Goal: Task Accomplishment & Management: Use online tool/utility

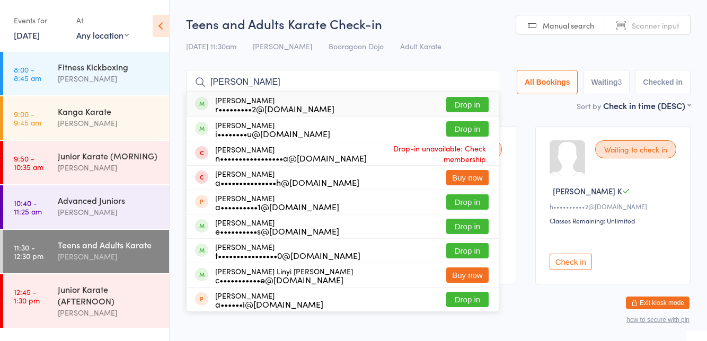
type input "[PERSON_NAME]"
click at [476, 133] on button "Drop in" at bounding box center [467, 128] width 42 height 15
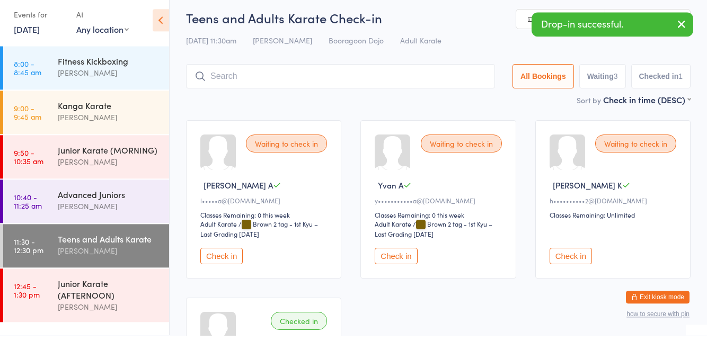
click at [49, 112] on link "9:00 - 9:45 am Kanga Karate [PERSON_NAME]" at bounding box center [86, 117] width 166 height 43
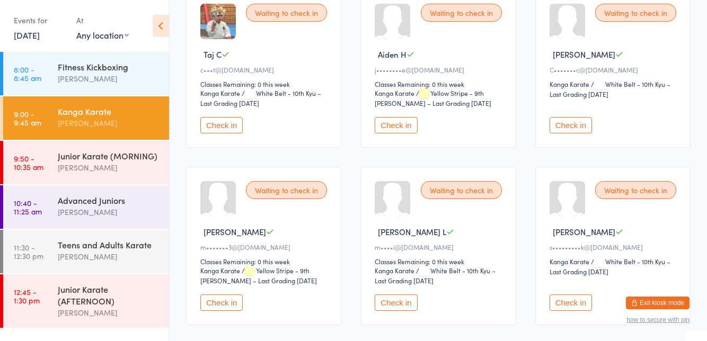
scroll to position [137, 0]
click at [399, 298] on button "Check in" at bounding box center [396, 303] width 42 height 16
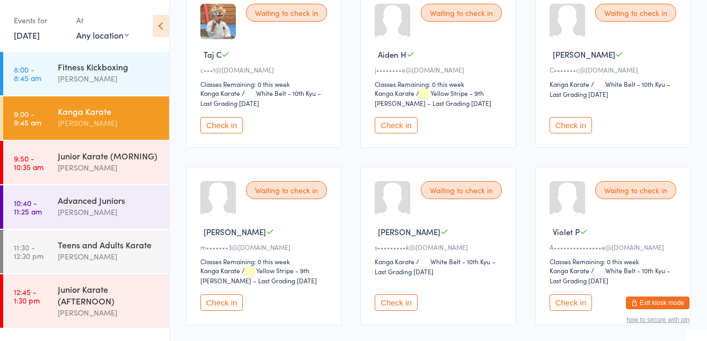
click at [566, 120] on button "Check in" at bounding box center [571, 125] width 42 height 16
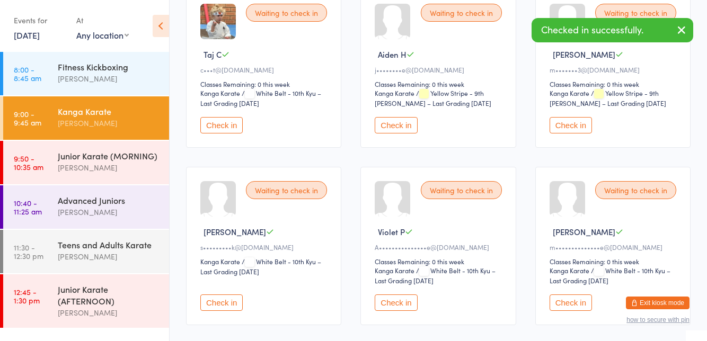
click at [225, 300] on button "Check in" at bounding box center [221, 303] width 42 height 16
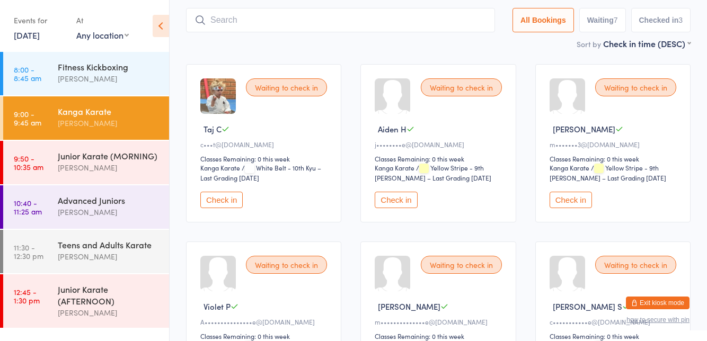
scroll to position [0, 0]
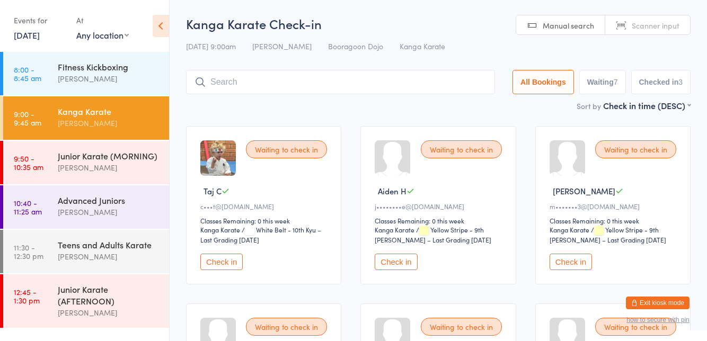
click at [432, 86] on input "search" at bounding box center [340, 82] width 309 height 24
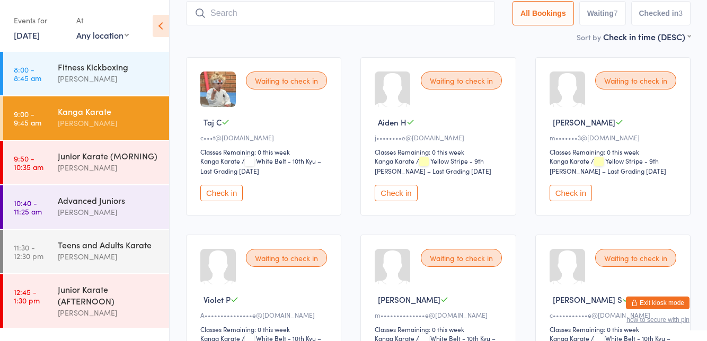
scroll to position [70, 0]
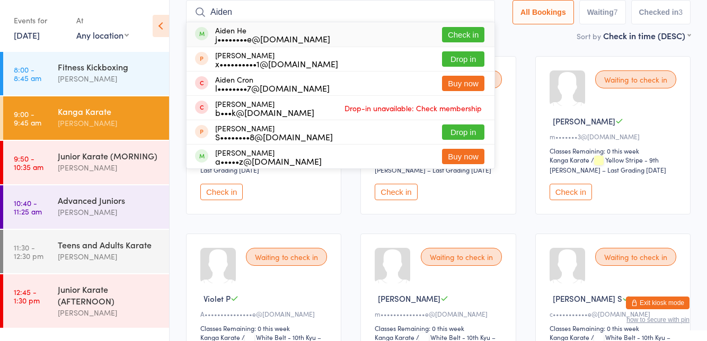
type input "Aiden"
click at [470, 36] on button "Check in" at bounding box center [463, 34] width 42 height 15
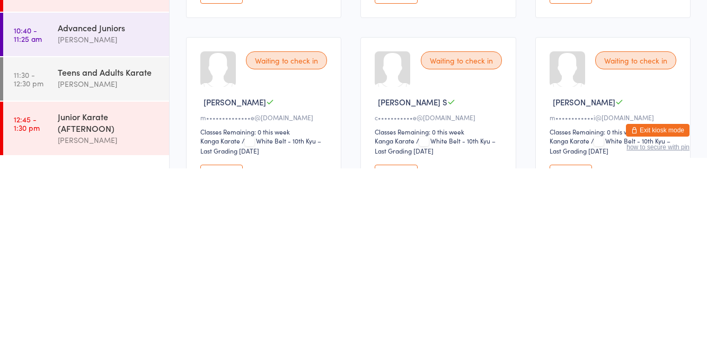
scroll to position [102, 0]
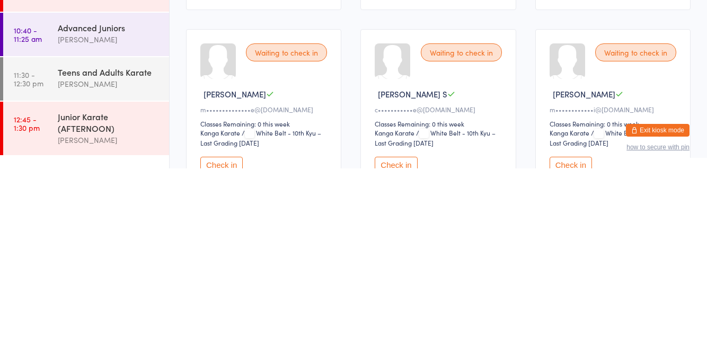
click at [223, 339] on button "Check in" at bounding box center [221, 338] width 42 height 16
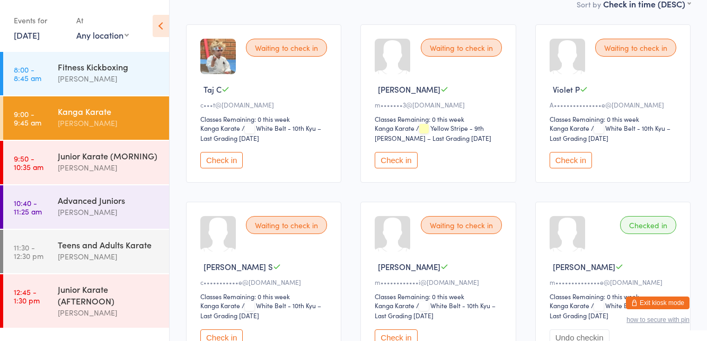
click at [81, 119] on div "[PERSON_NAME]" at bounding box center [109, 123] width 102 height 12
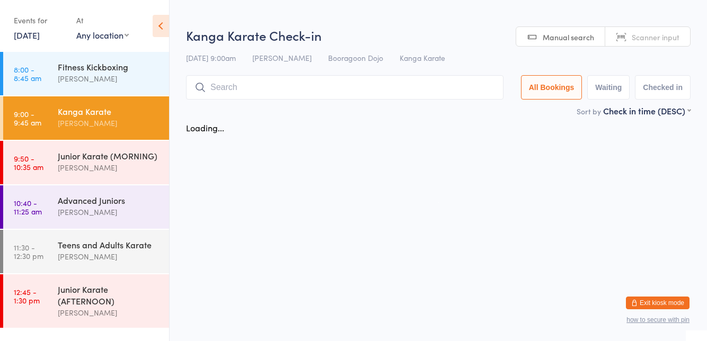
scroll to position [0, 0]
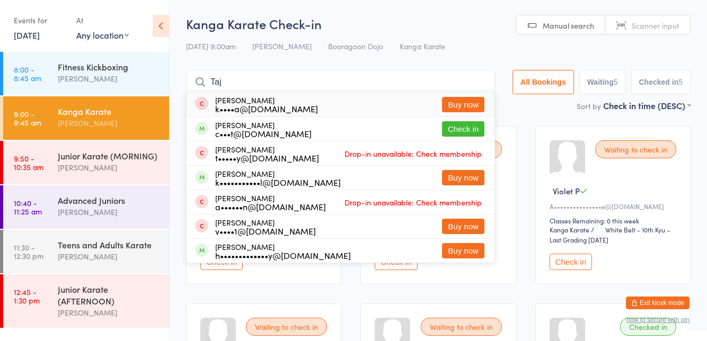
type input "Taj"
click at [463, 131] on button "Check in" at bounding box center [463, 128] width 42 height 15
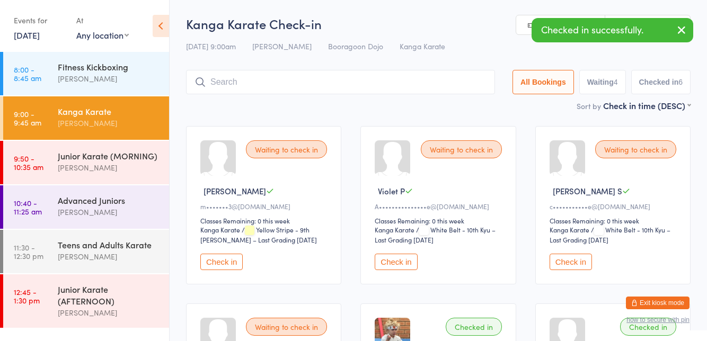
click at [93, 163] on div "[PERSON_NAME]" at bounding box center [109, 168] width 102 height 12
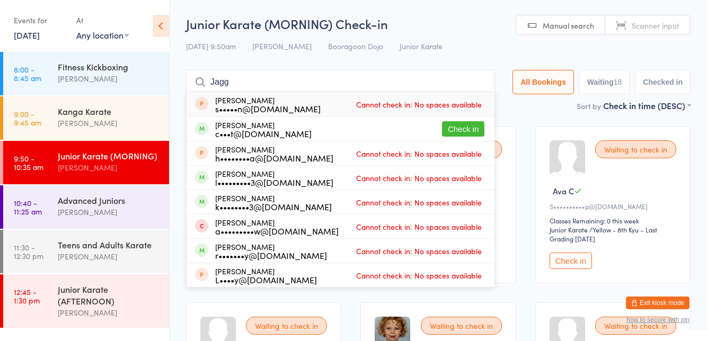
type input "Jagger"
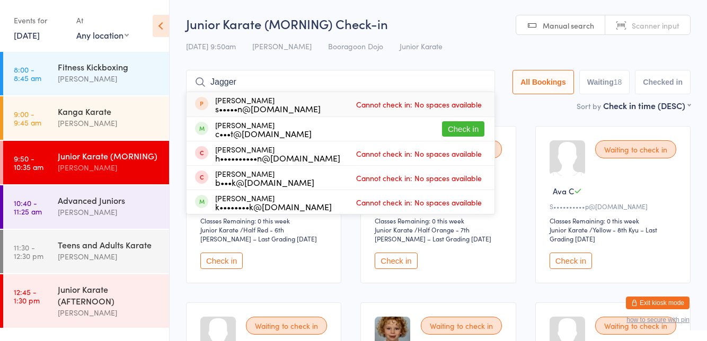
click at [468, 132] on button "Check in" at bounding box center [463, 128] width 42 height 15
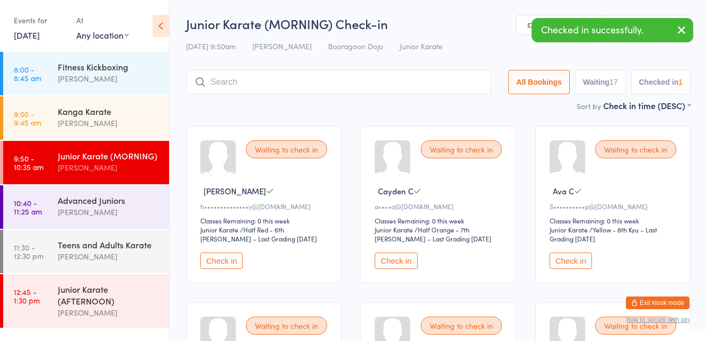
click at [74, 123] on div "[PERSON_NAME]" at bounding box center [109, 123] width 102 height 12
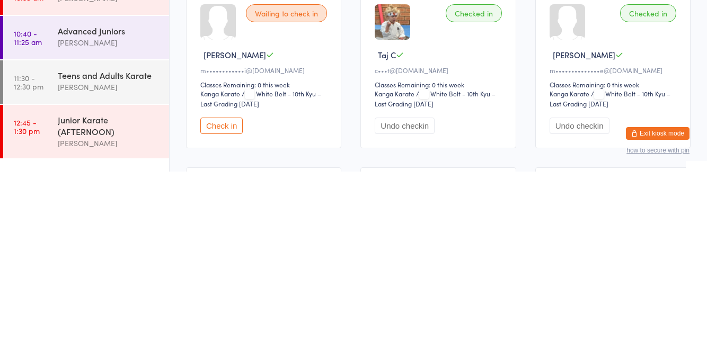
scroll to position [144, 0]
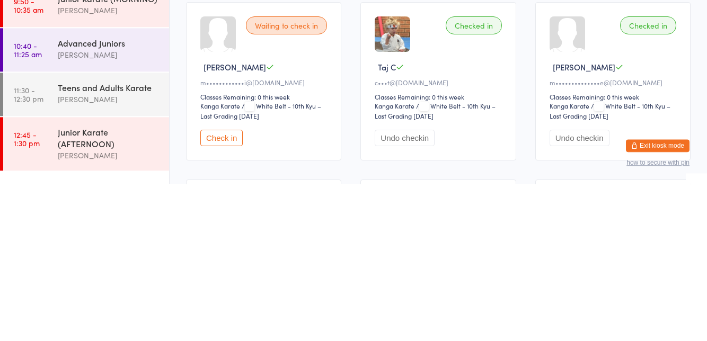
click at [222, 292] on button "Check in" at bounding box center [221, 295] width 42 height 16
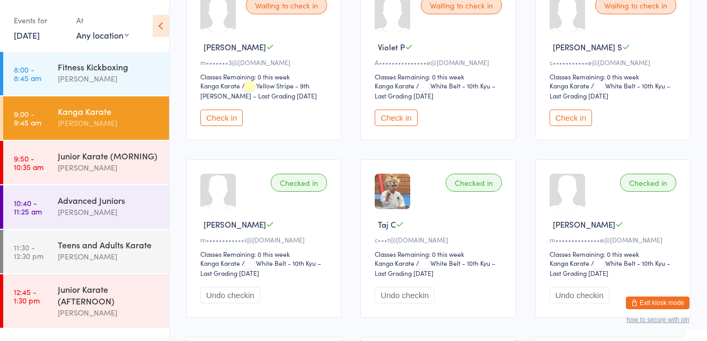
click at [392, 120] on button "Check in" at bounding box center [396, 118] width 42 height 16
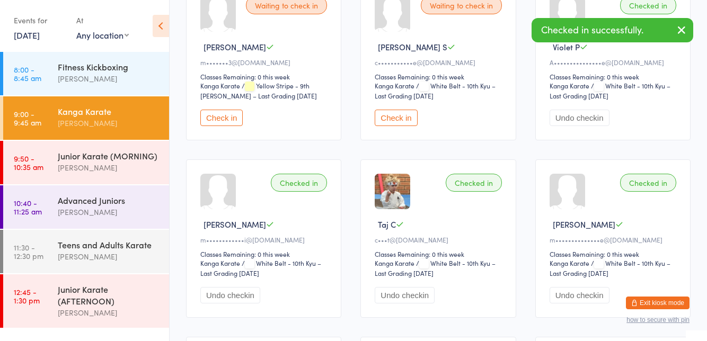
click at [107, 159] on div "Junior Karate (MORNING)" at bounding box center [109, 156] width 102 height 12
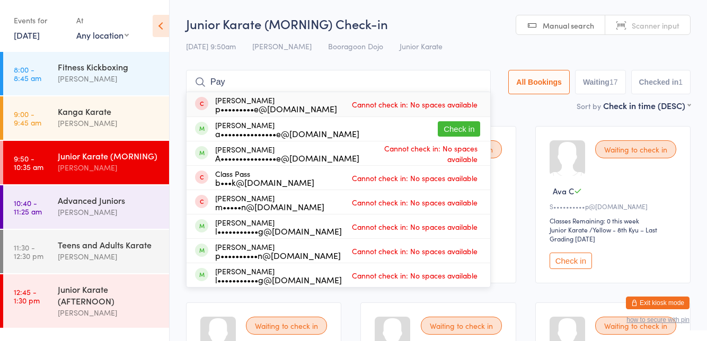
type input "Pay"
click at [457, 143] on div "[PERSON_NAME] A•••••••••••••••e@[DOMAIN_NAME] Cannot check in: No spaces availa…" at bounding box center [339, 154] width 304 height 24
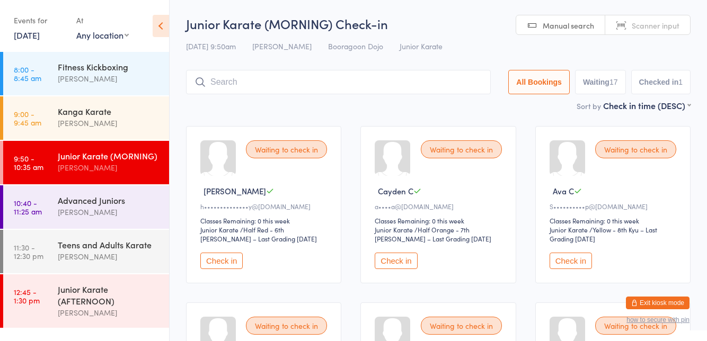
click at [86, 128] on div "[PERSON_NAME]" at bounding box center [109, 123] width 102 height 12
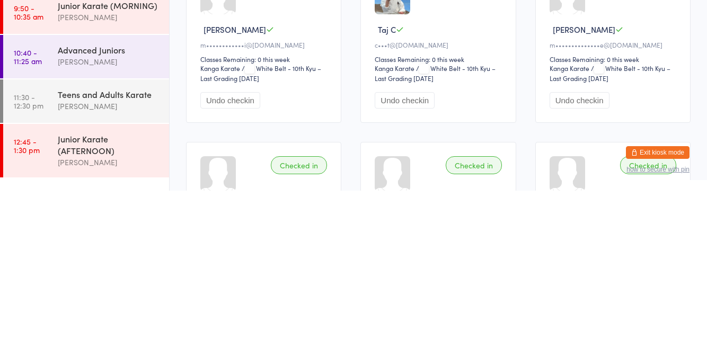
scroll to position [77, 0]
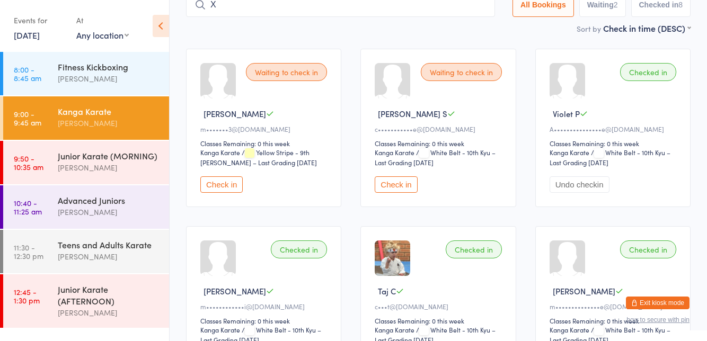
type input "Xa"
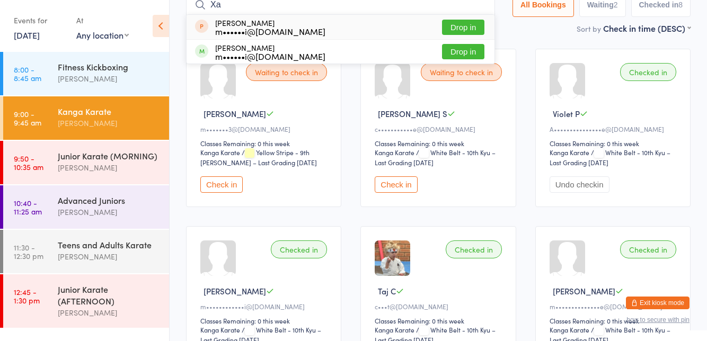
click at [484, 5] on input "Xa" at bounding box center [340, 5] width 309 height 24
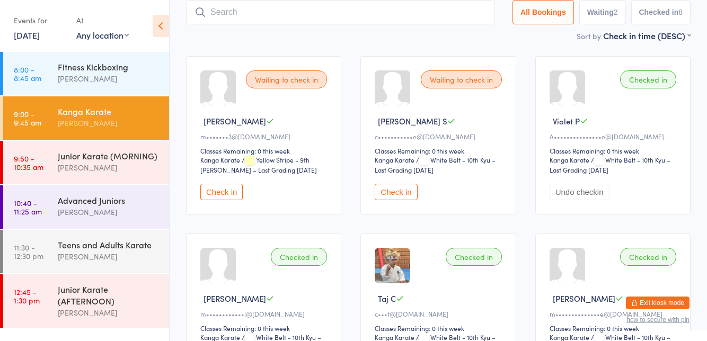
scroll to position [70, 0]
click at [406, 184] on button "Check in" at bounding box center [396, 192] width 42 height 16
click at [215, 193] on button "Check in" at bounding box center [221, 192] width 42 height 16
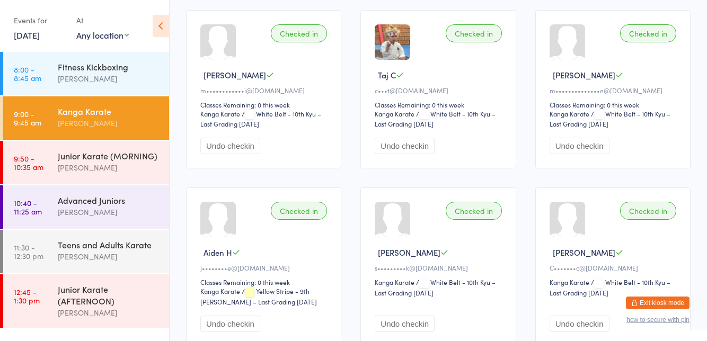
scroll to position [313, 0]
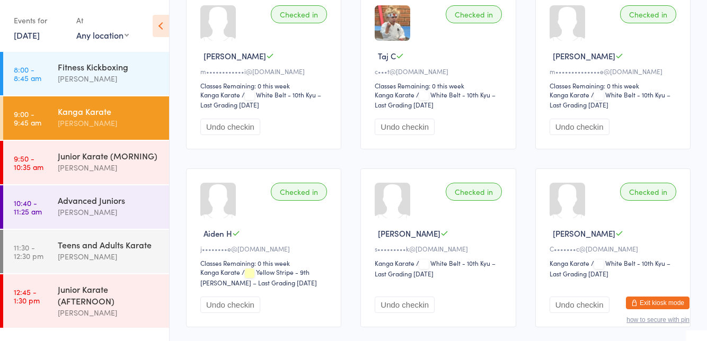
click at [40, 167] on time "9:50 - 10:35 am" at bounding box center [29, 162] width 30 height 17
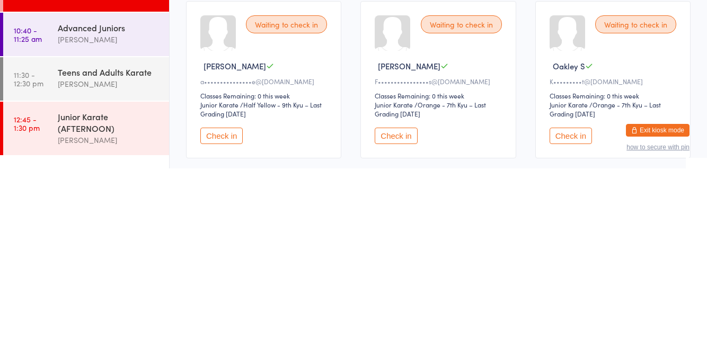
scroll to position [665, 0]
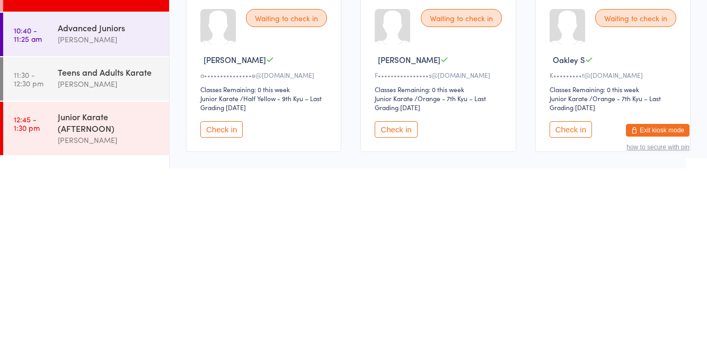
click at [579, 299] on button "Check in" at bounding box center [571, 302] width 42 height 16
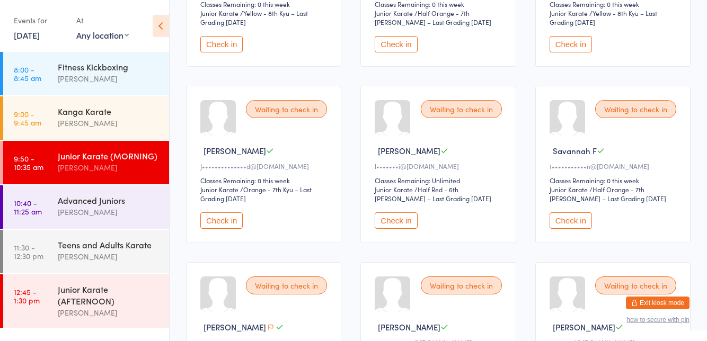
scroll to position [430, 0]
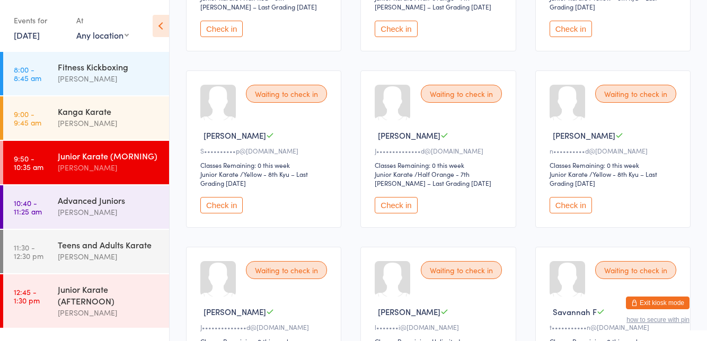
scroll to position [232, 0]
click at [216, 200] on button "Check in" at bounding box center [221, 205] width 42 height 16
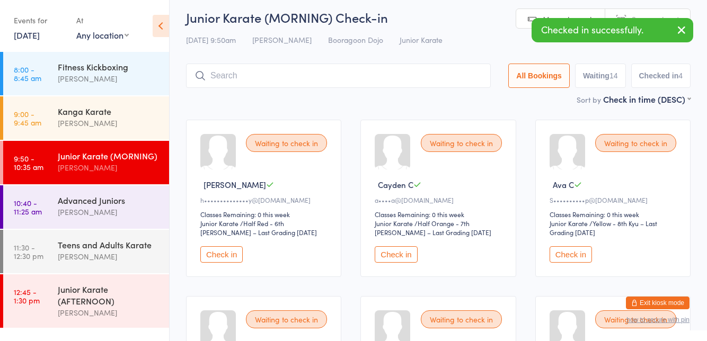
scroll to position [0, 0]
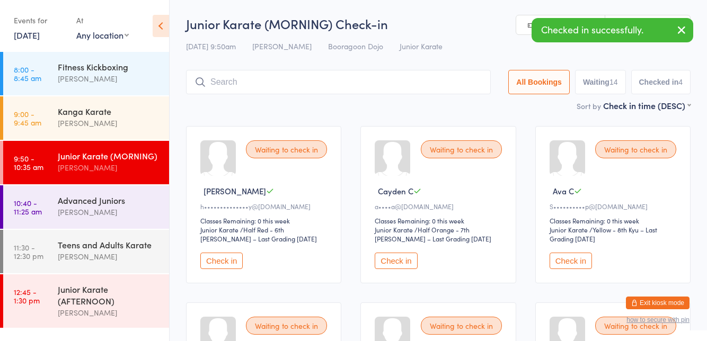
click at [572, 259] on button "Check in" at bounding box center [571, 261] width 42 height 16
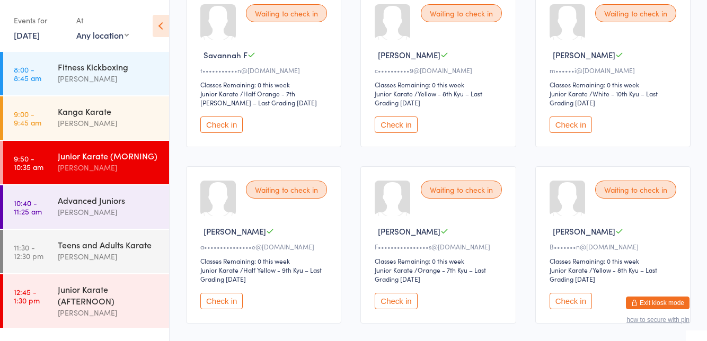
scroll to position [490, 0]
click at [379, 266] on select "Junior Karate" at bounding box center [402, 270] width 54 height 10
click at [384, 300] on button "Check in" at bounding box center [396, 301] width 42 height 16
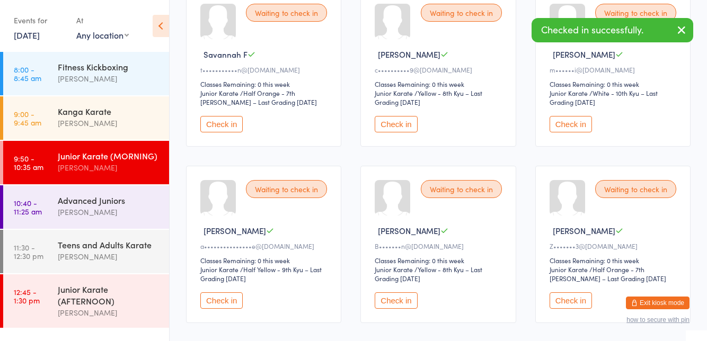
click at [384, 294] on button "Check in" at bounding box center [396, 301] width 42 height 16
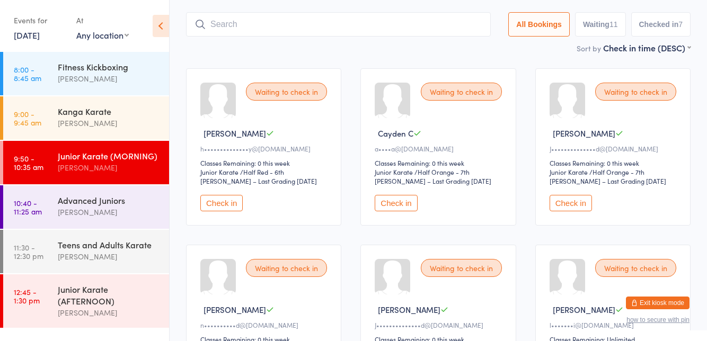
scroll to position [0, 0]
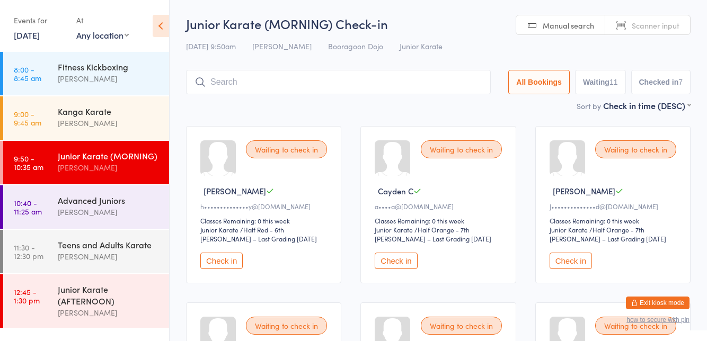
click at [594, 81] on button "Waiting 11" at bounding box center [600, 82] width 51 height 24
select select "0"
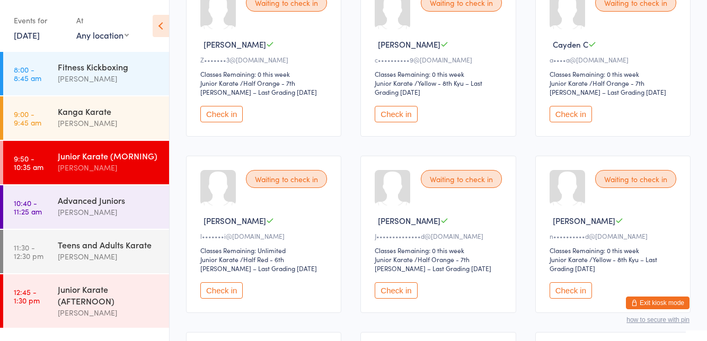
scroll to position [148, 0]
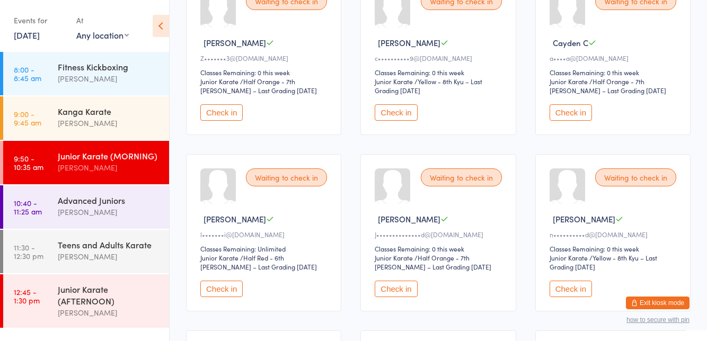
click at [390, 301] on div "Waiting to check in [PERSON_NAME]••••••••••••••d@[DOMAIN_NAME] Classes Remainin…" at bounding box center [438, 232] width 155 height 157
click at [389, 287] on button "Check in" at bounding box center [396, 289] width 42 height 16
click at [389, 285] on button "Check in" at bounding box center [396, 289] width 42 height 16
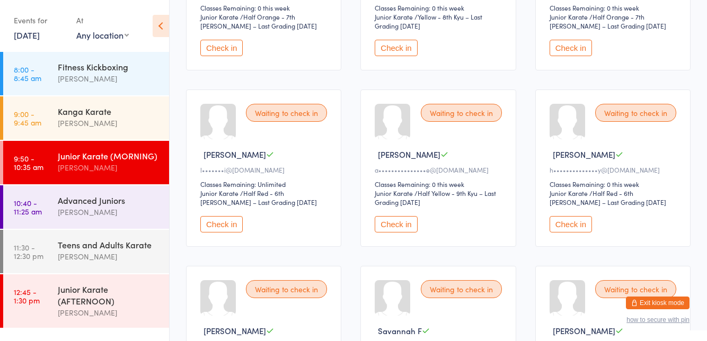
scroll to position [214, 0]
click at [566, 226] on button "Check in" at bounding box center [571, 224] width 42 height 16
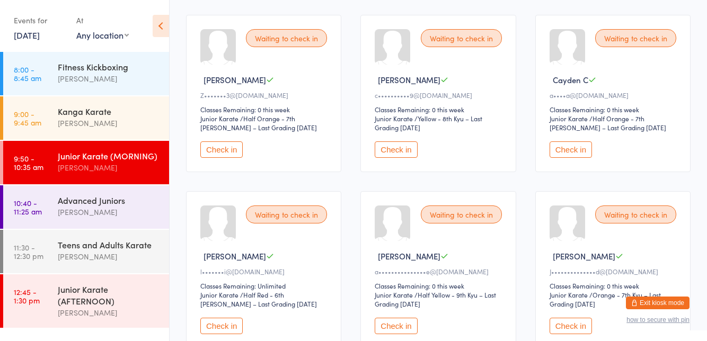
scroll to position [119, 0]
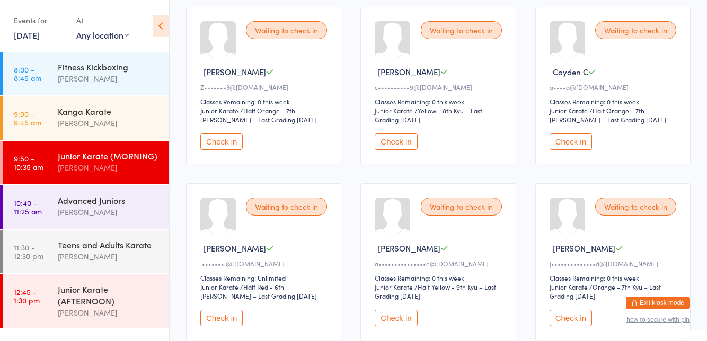
click at [233, 312] on button "Check in" at bounding box center [221, 318] width 42 height 16
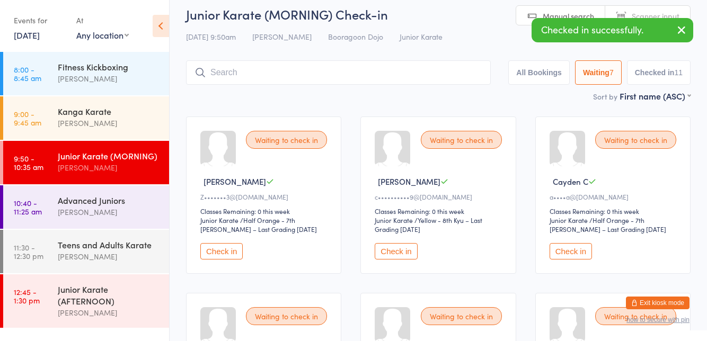
scroll to position [0, 0]
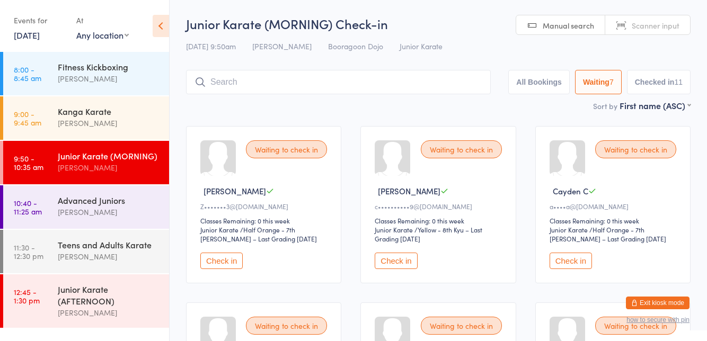
click at [407, 93] on input "search" at bounding box center [338, 82] width 305 height 24
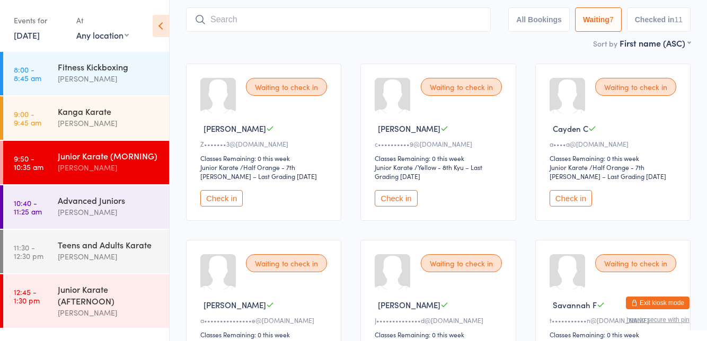
scroll to position [70, 0]
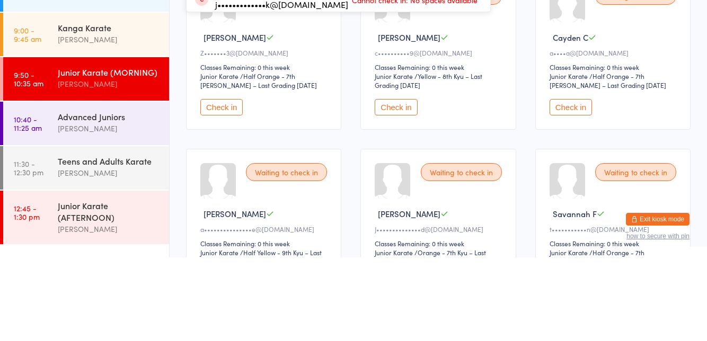
type input "Edi"
click at [691, 227] on div "Waiting to check in [PERSON_NAME]•••••••3@[DOMAIN_NAME] Classes Remaining: 0 th…" at bounding box center [439, 312] width 524 height 530
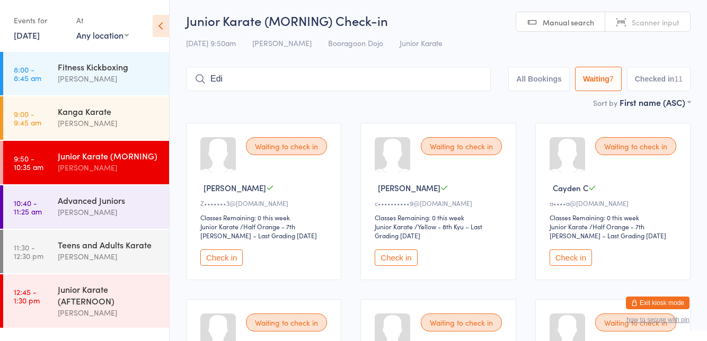
scroll to position [0, 0]
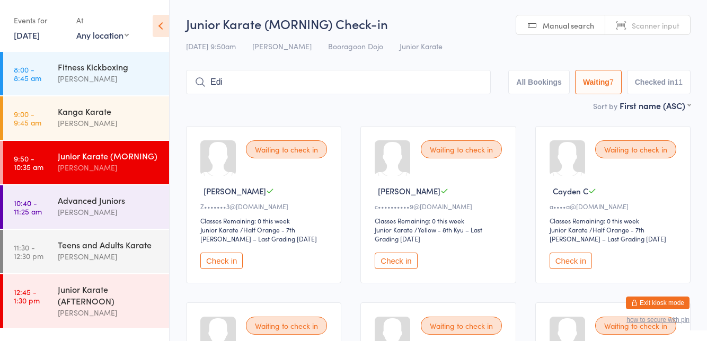
click at [549, 85] on button "All Bookings" at bounding box center [539, 82] width 62 height 24
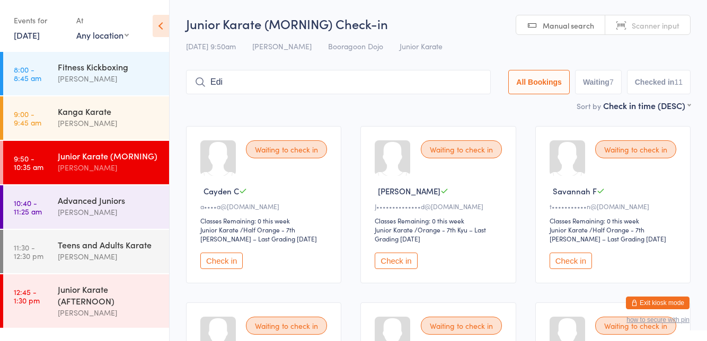
click at [651, 214] on div "Waiting to check in Savannah F t•••••••••••n@[DOMAIN_NAME] Classes Remaining: 0…" at bounding box center [613, 204] width 155 height 157
click at [584, 81] on button "Waiting 7" at bounding box center [598, 82] width 47 height 24
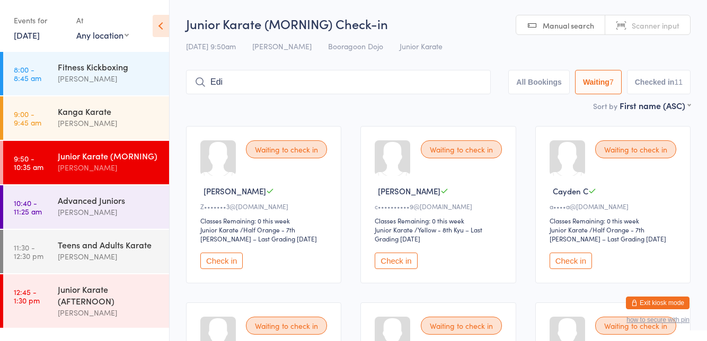
click at [397, 259] on button "Check in" at bounding box center [396, 261] width 42 height 16
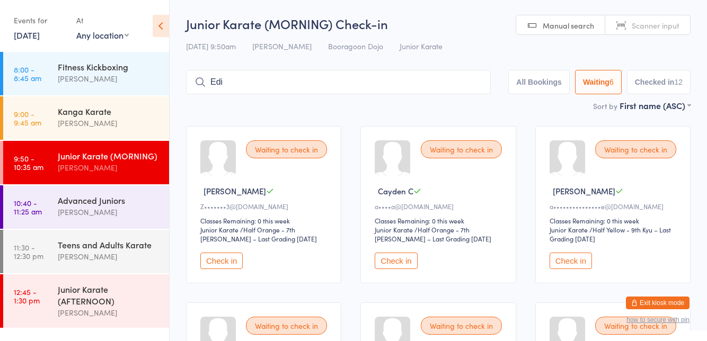
click at [383, 264] on button "Check in" at bounding box center [396, 261] width 42 height 16
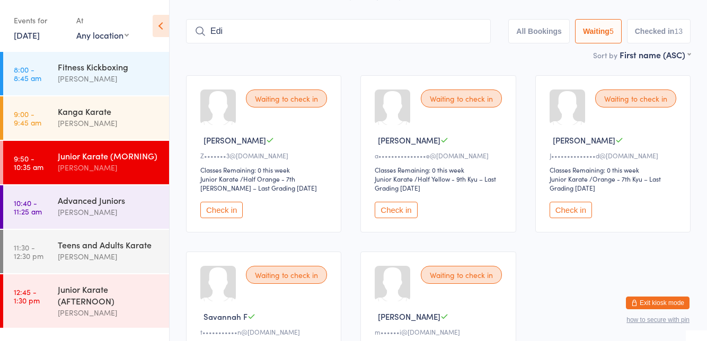
scroll to position [49, 0]
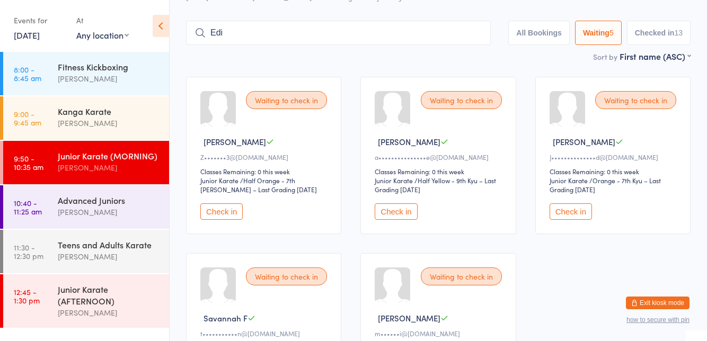
click at [661, 31] on button "Checked in 13" at bounding box center [659, 33] width 64 height 24
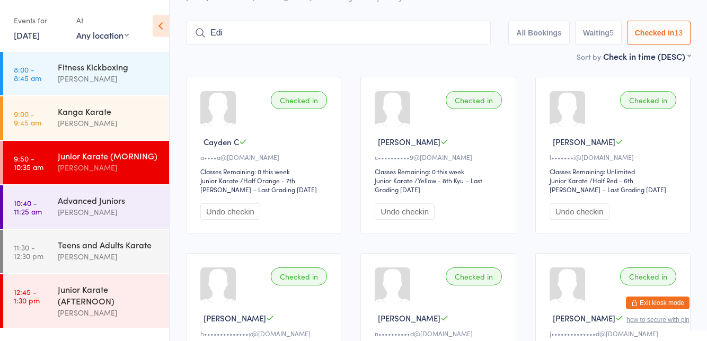
click at [605, 23] on button "Waiting 5" at bounding box center [598, 33] width 47 height 24
select select "0"
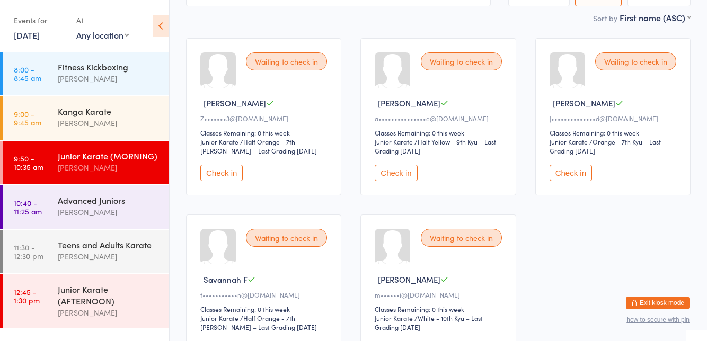
scroll to position [88, 0]
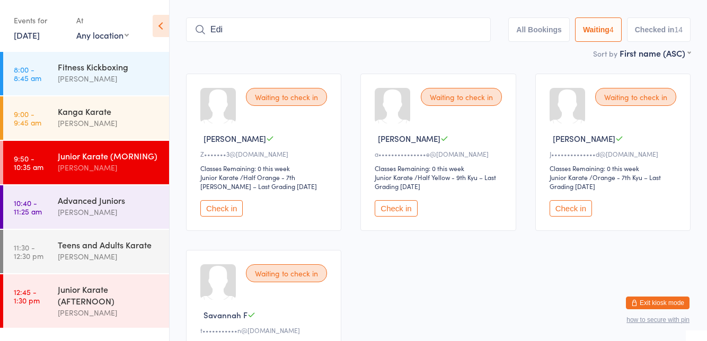
scroll to position [0, 0]
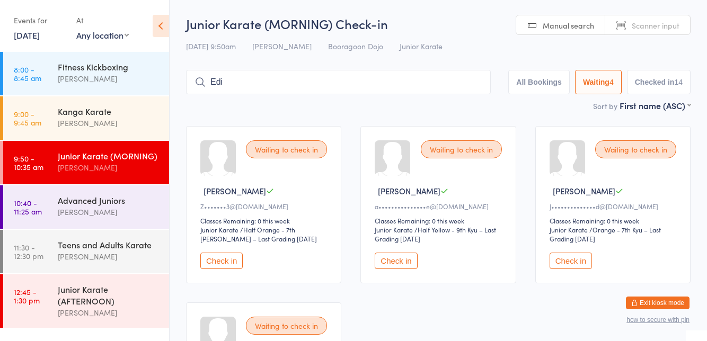
click at [276, 86] on input "Edi" at bounding box center [338, 82] width 305 height 24
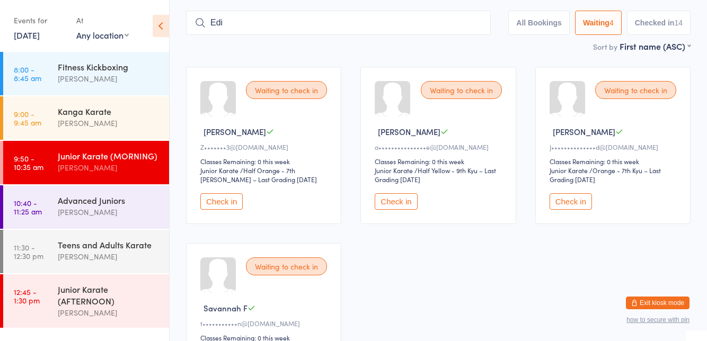
scroll to position [70, 0]
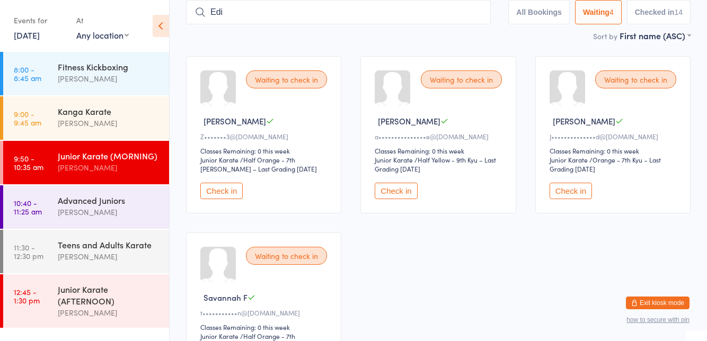
click at [480, 14] on input "Edi" at bounding box center [338, 12] width 305 height 24
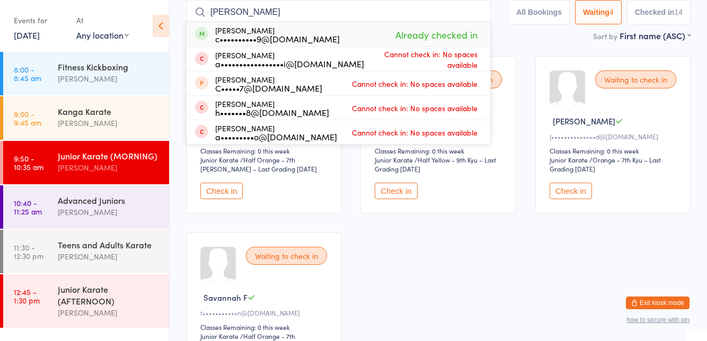
click at [471, 12] on input "[PERSON_NAME]" at bounding box center [338, 12] width 305 height 24
click at [508, 43] on main "Junior Karate (MORNING) Check-in [DATE] 9:50am [PERSON_NAME] Booragoon Dojo Jun…" at bounding box center [438, 172] width 505 height 455
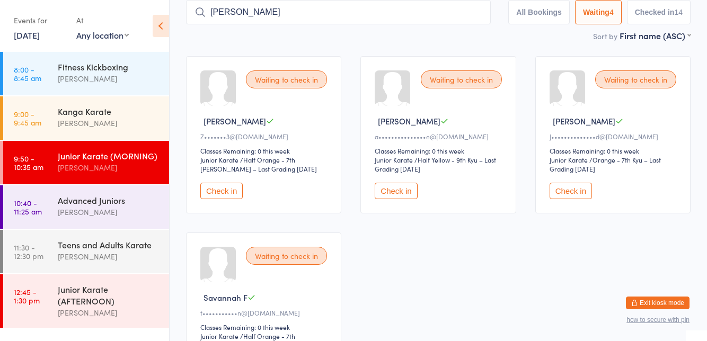
click at [283, 17] on input "[PERSON_NAME]" at bounding box center [338, 12] width 305 height 24
type input "A"
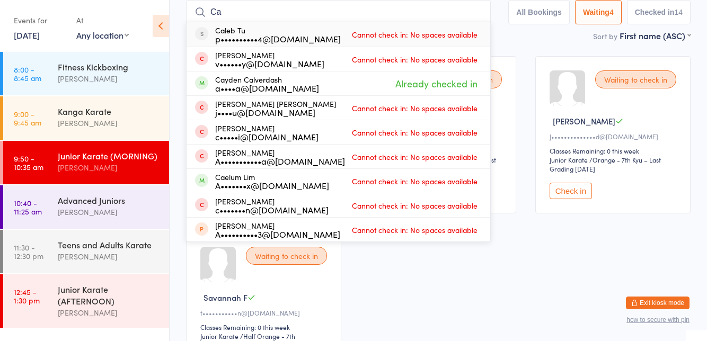
type input "C"
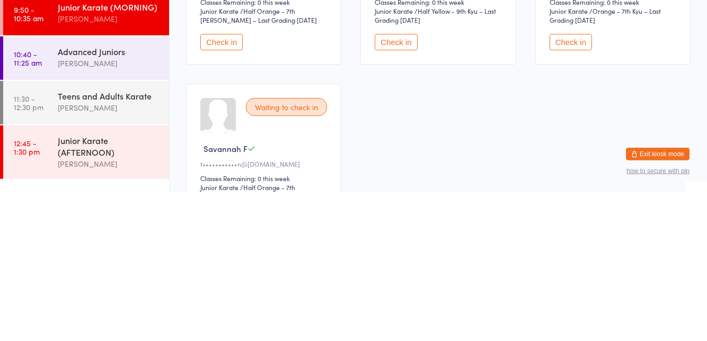
click at [294, 265] on div "Waiting to check in Savannah F t•••••••••••n@[DOMAIN_NAME] Classes Remaining: 0…" at bounding box center [263, 311] width 155 height 157
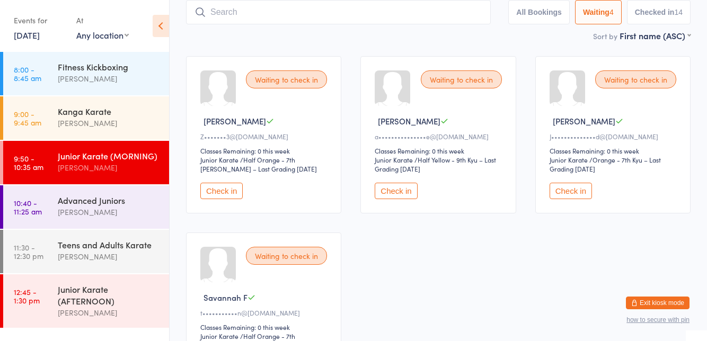
click at [296, 261] on div "Waiting to check in" at bounding box center [286, 256] width 81 height 18
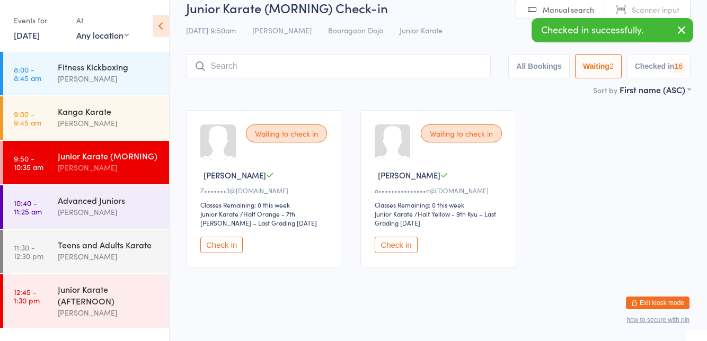
scroll to position [0, 0]
